Goal: Task Accomplishment & Management: Manage account settings

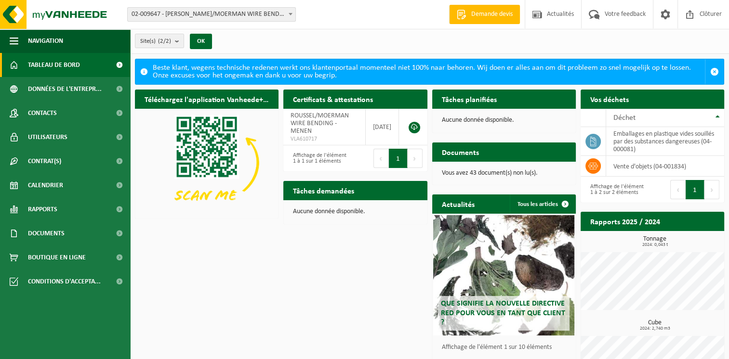
click at [256, 10] on span "02-009647 - [PERSON_NAME]/MOERMAN WIRE BENDING - MENEN" at bounding box center [212, 14] width 168 height 13
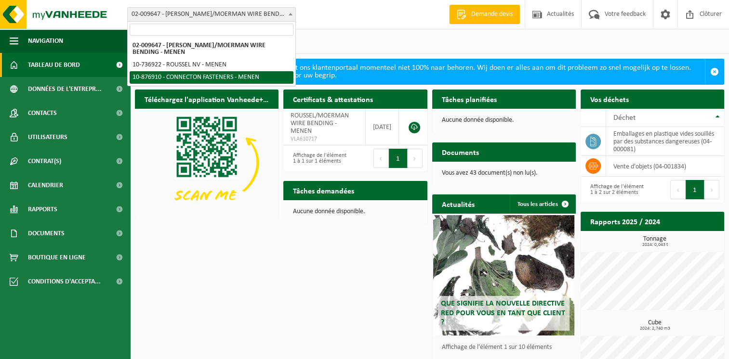
select select "107749"
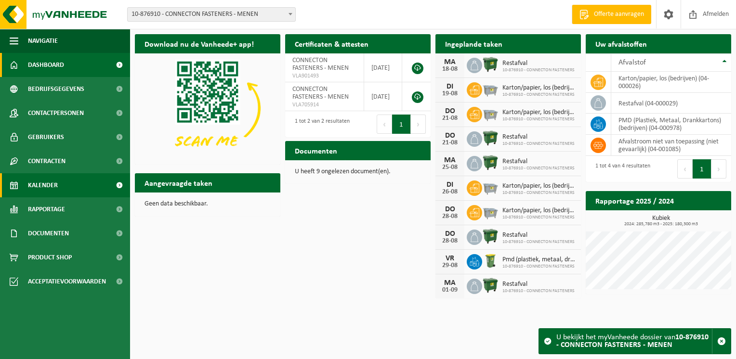
click at [49, 183] on span "Kalender" at bounding box center [43, 185] width 30 height 24
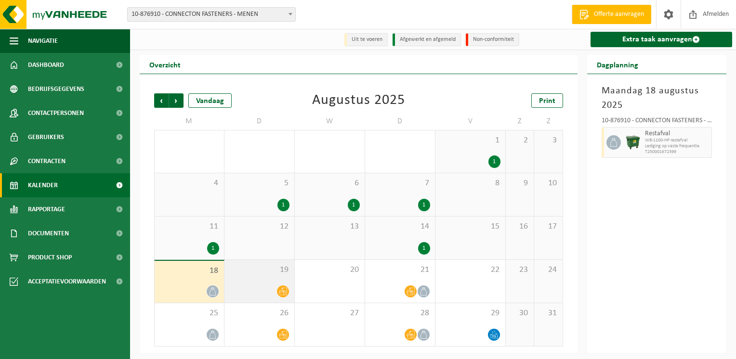
click at [271, 289] on div at bounding box center [259, 291] width 60 height 13
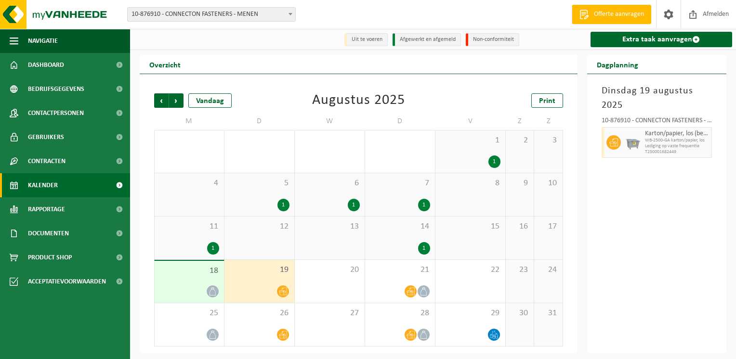
click at [200, 273] on span "18" at bounding box center [189, 271] width 60 height 11
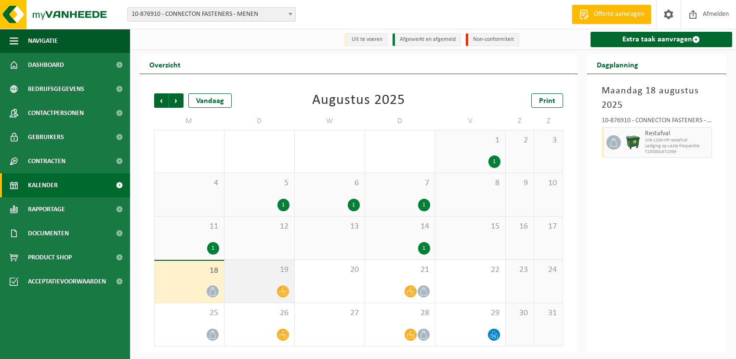
click at [264, 295] on div at bounding box center [259, 291] width 60 height 13
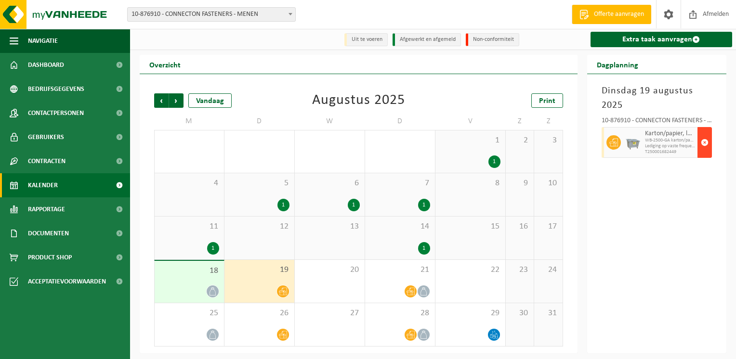
click at [703, 147] on span "button" at bounding box center [705, 142] width 8 height 19
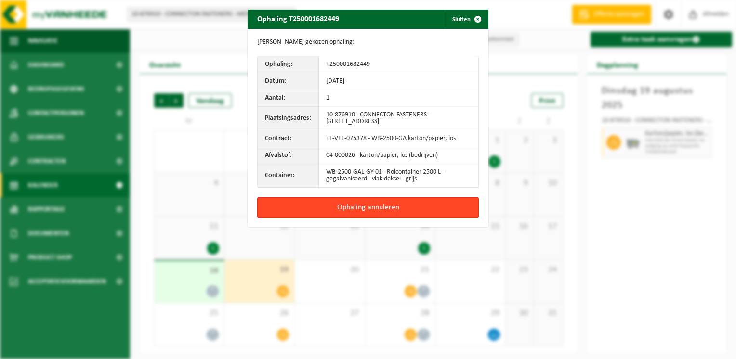
click at [377, 210] on button "Ophaling annuleren" at bounding box center [368, 207] width 222 height 20
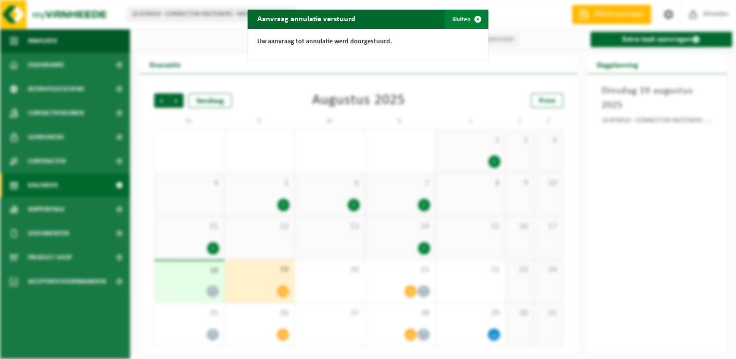
click at [477, 20] on span "button" at bounding box center [477, 19] width 19 height 19
